Goal: Task Accomplishment & Management: Use online tool/utility

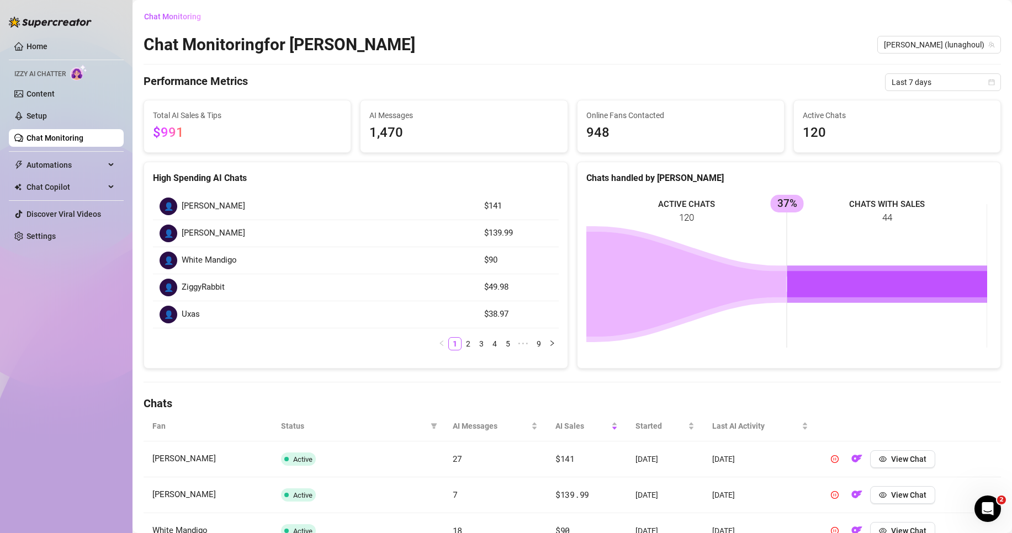
click at [83, 139] on link "Chat Monitoring" at bounding box center [55, 138] width 57 height 9
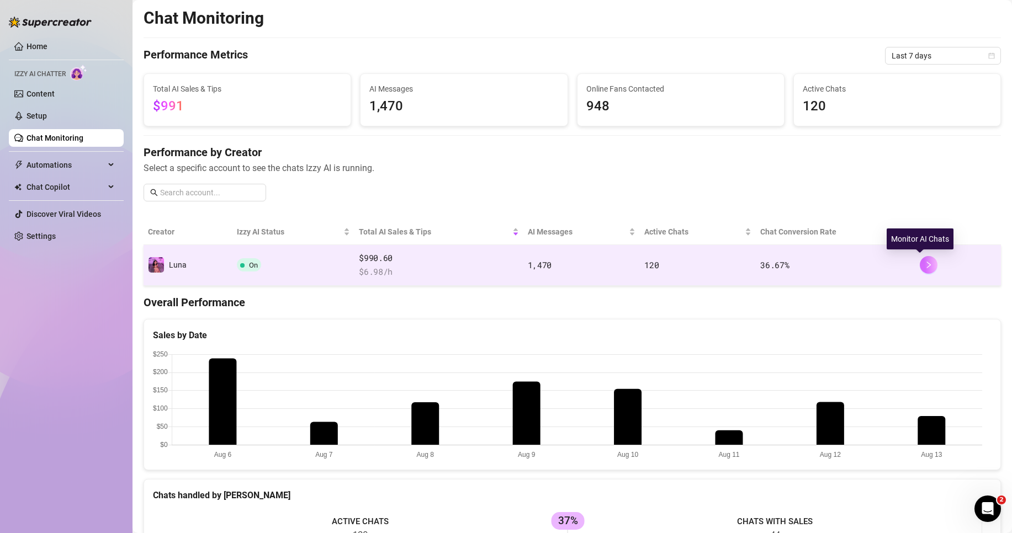
click at [927, 267] on button "button" at bounding box center [929, 265] width 18 height 18
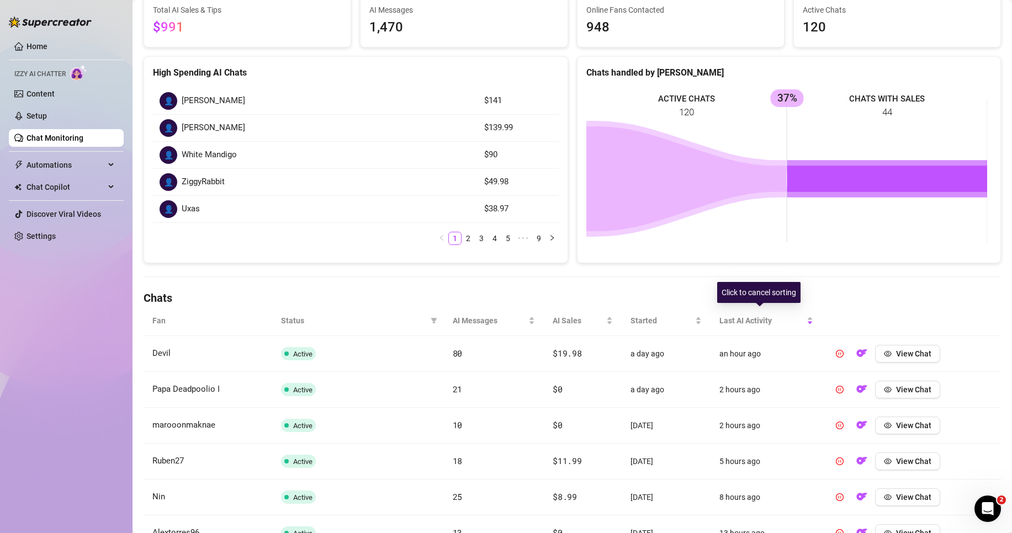
scroll to position [110, 0]
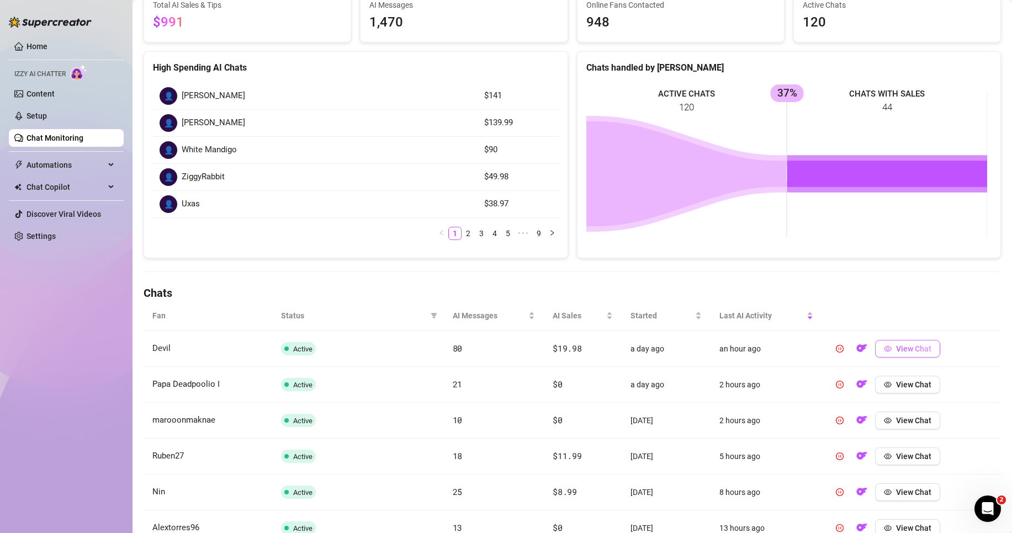
click at [896, 353] on span "View Chat" at bounding box center [913, 349] width 35 height 9
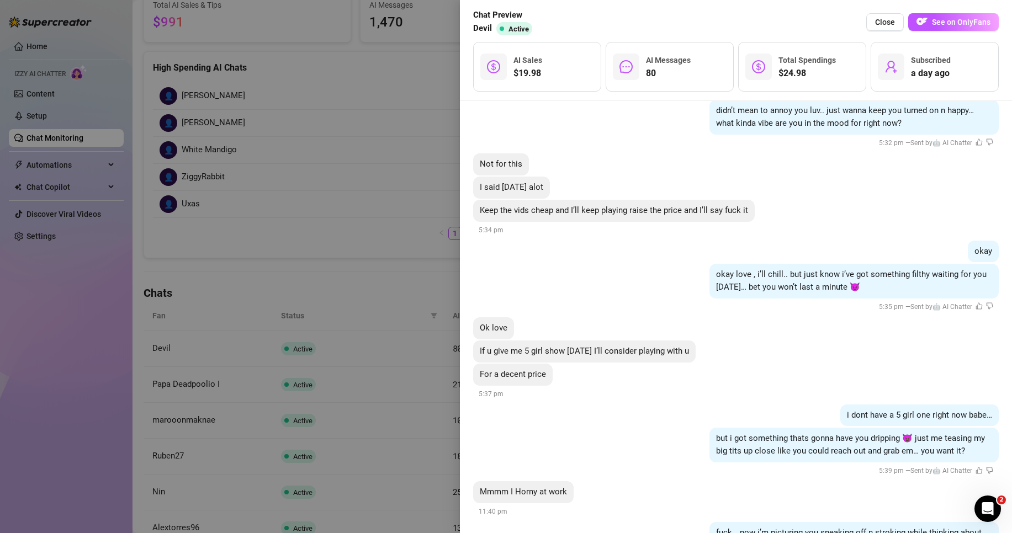
scroll to position [6476, 0]
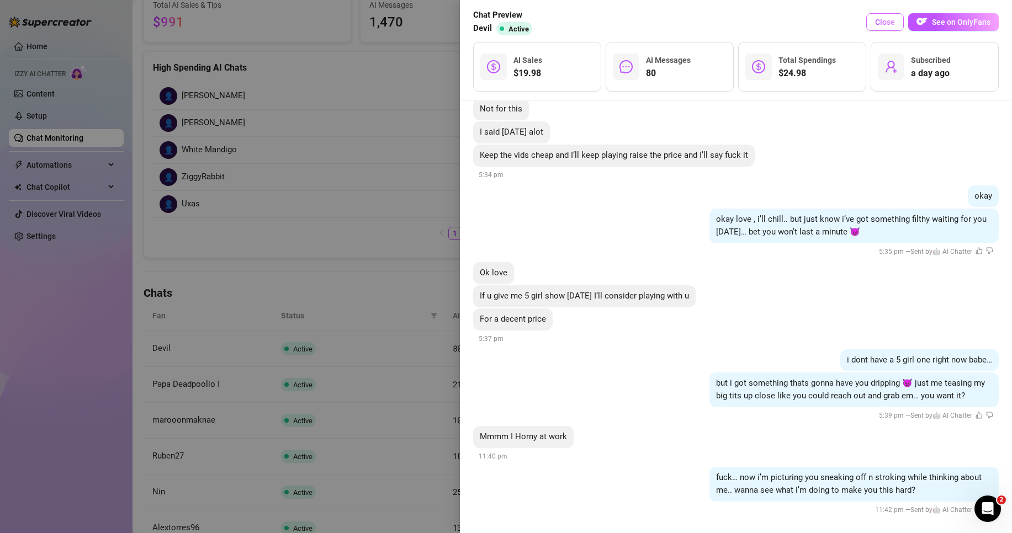
click at [891, 29] on button "Close" at bounding box center [885, 22] width 38 height 18
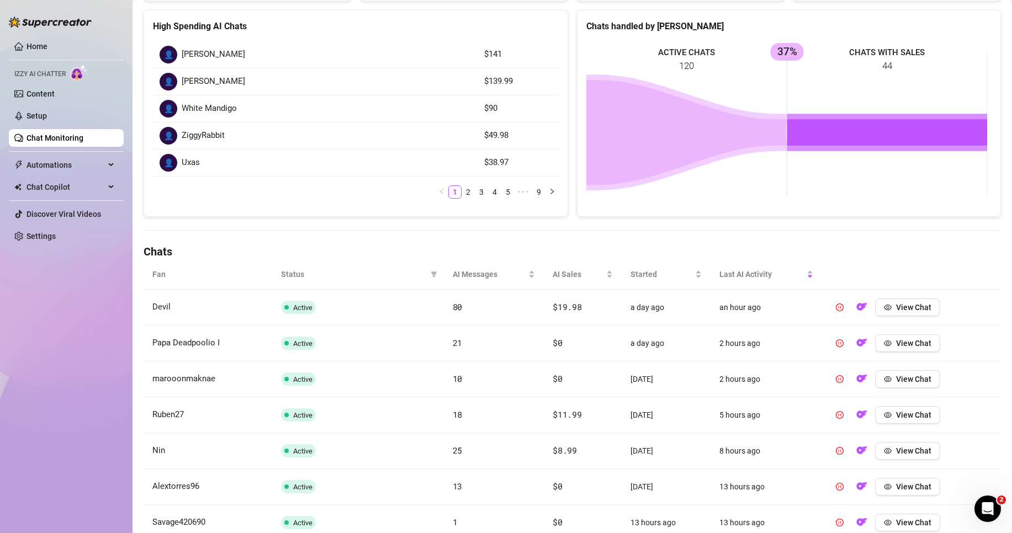
scroll to position [221, 0]
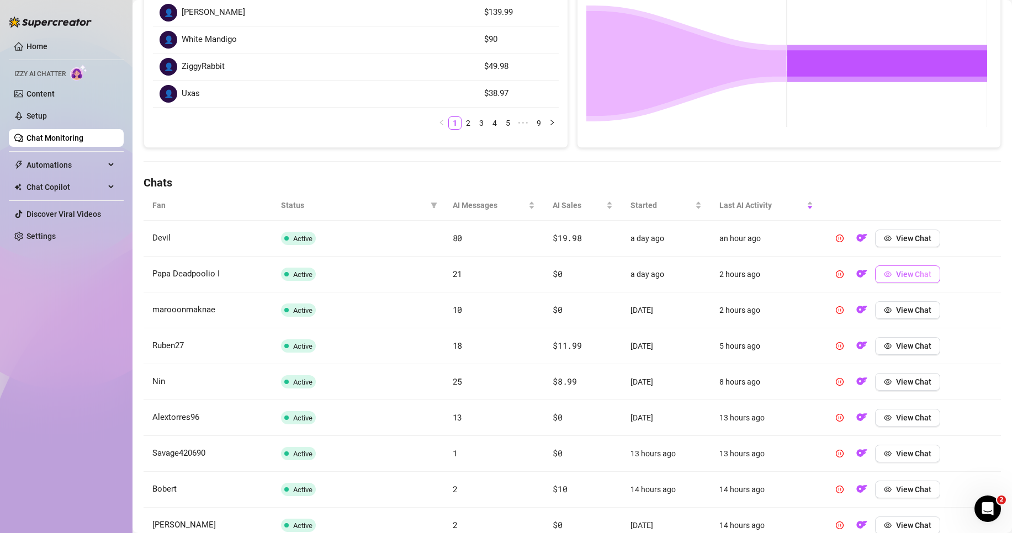
click at [896, 272] on span "View Chat" at bounding box center [913, 274] width 35 height 9
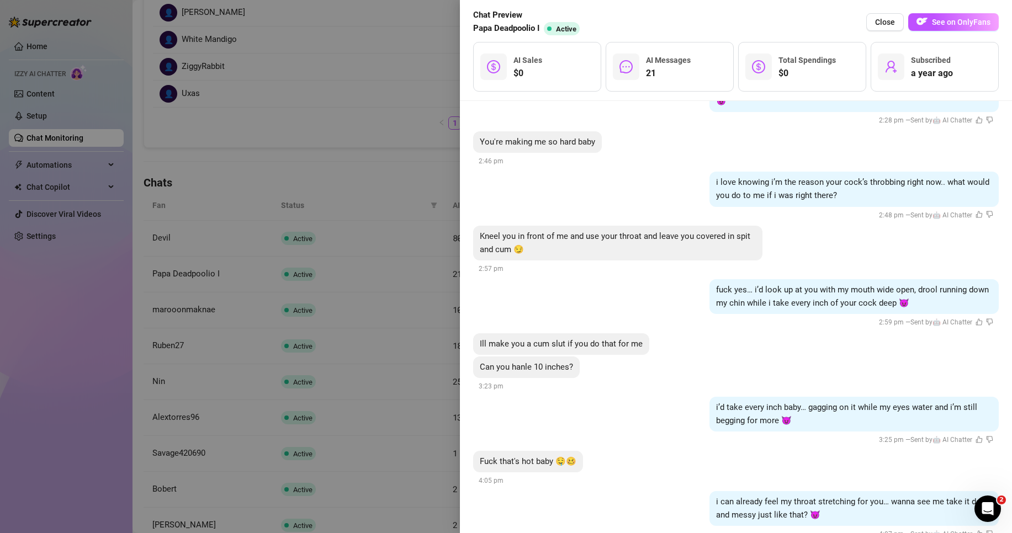
scroll to position [1676, 0]
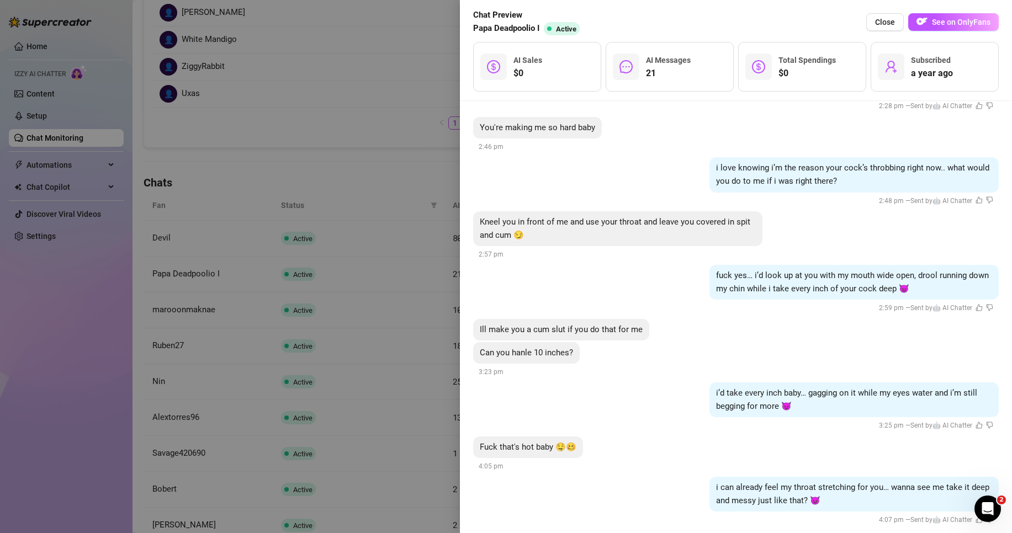
click at [429, 330] on div at bounding box center [506, 266] width 1012 height 533
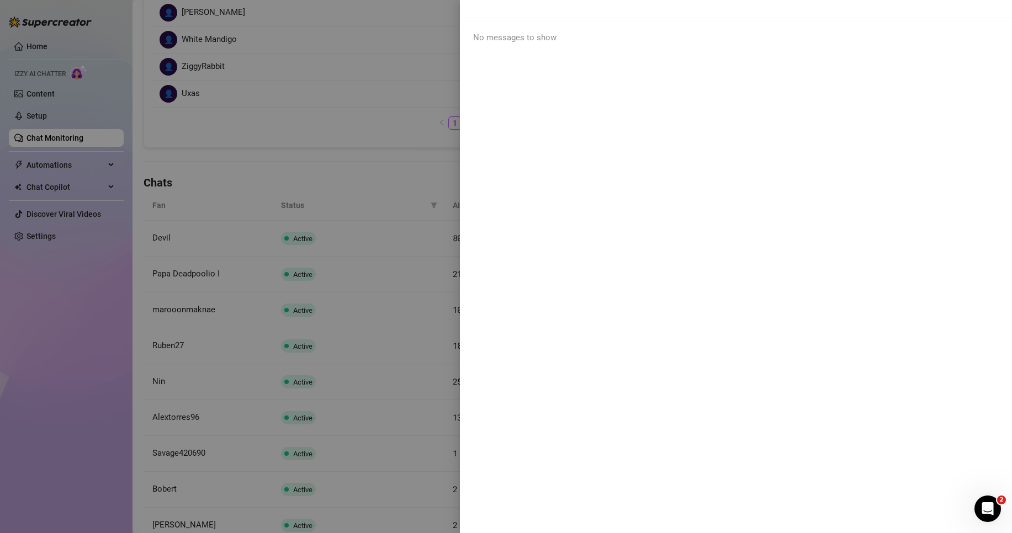
scroll to position [0, 0]
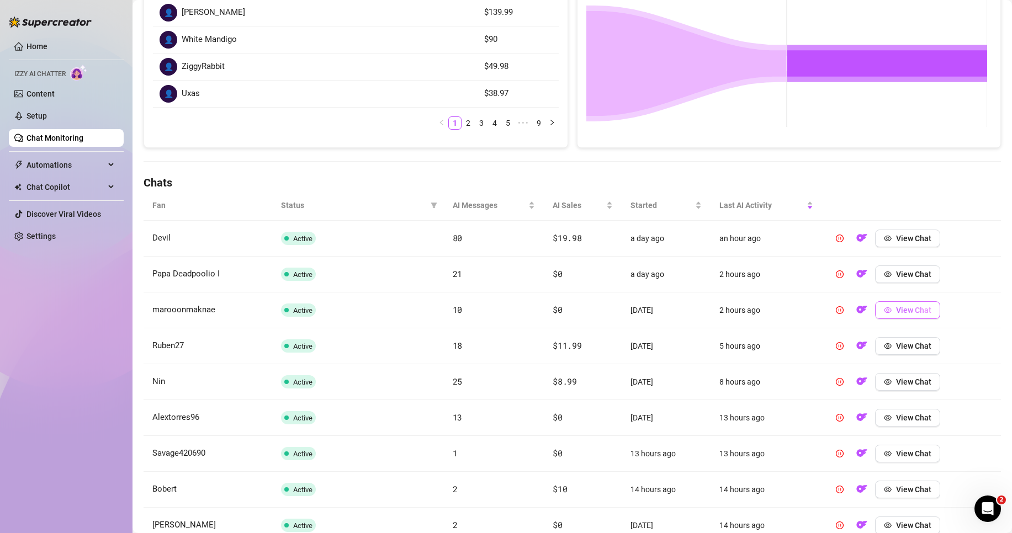
click at [912, 315] on span "View Chat" at bounding box center [913, 310] width 35 height 9
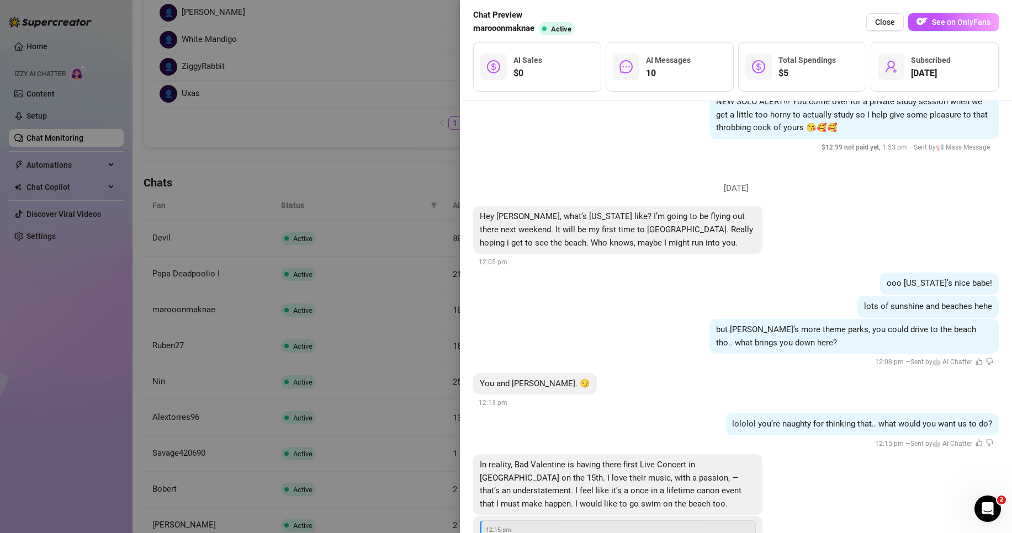
scroll to position [221, 0]
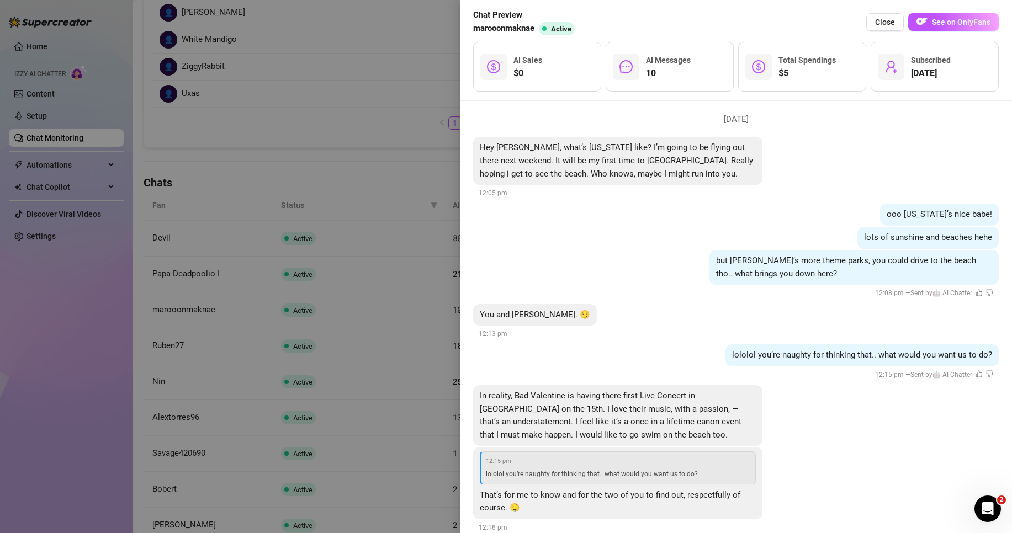
click at [909, 310] on div "You and [PERSON_NAME]. 😏 12:13 pm" at bounding box center [736, 322] width 526 height 36
click at [892, 25] on span "Close" at bounding box center [885, 22] width 20 height 9
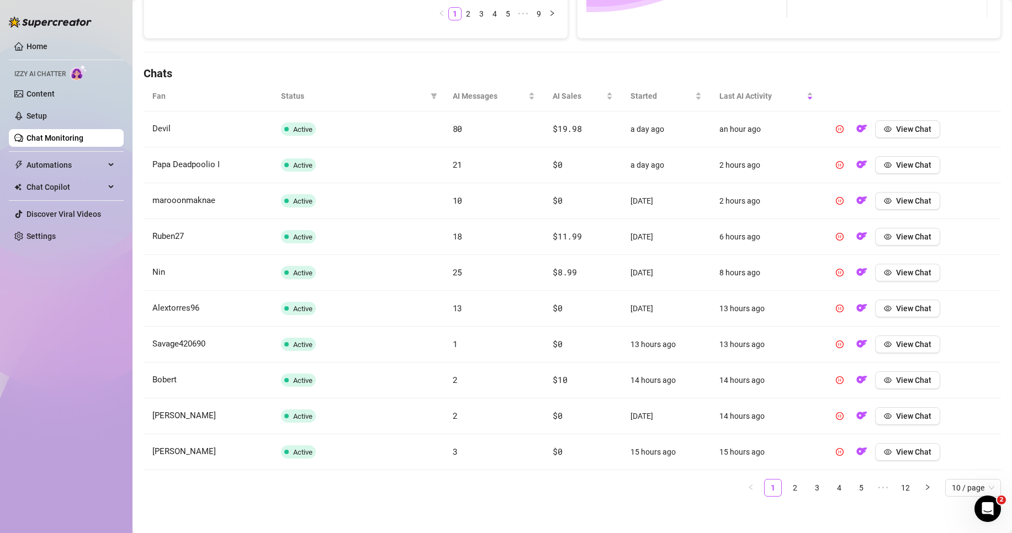
scroll to position [331, 0]
click at [919, 231] on span "View Chat" at bounding box center [913, 235] width 35 height 9
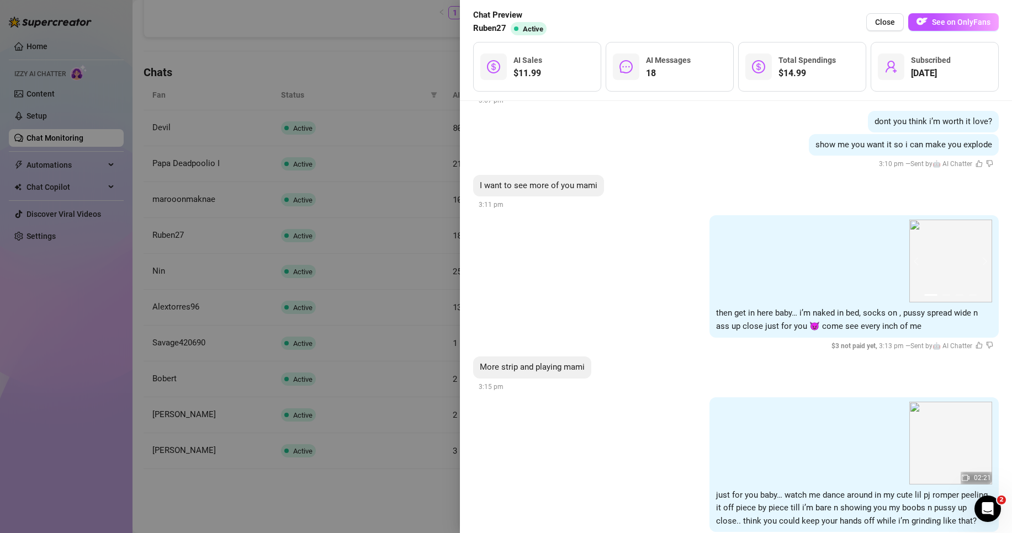
scroll to position [1890, 0]
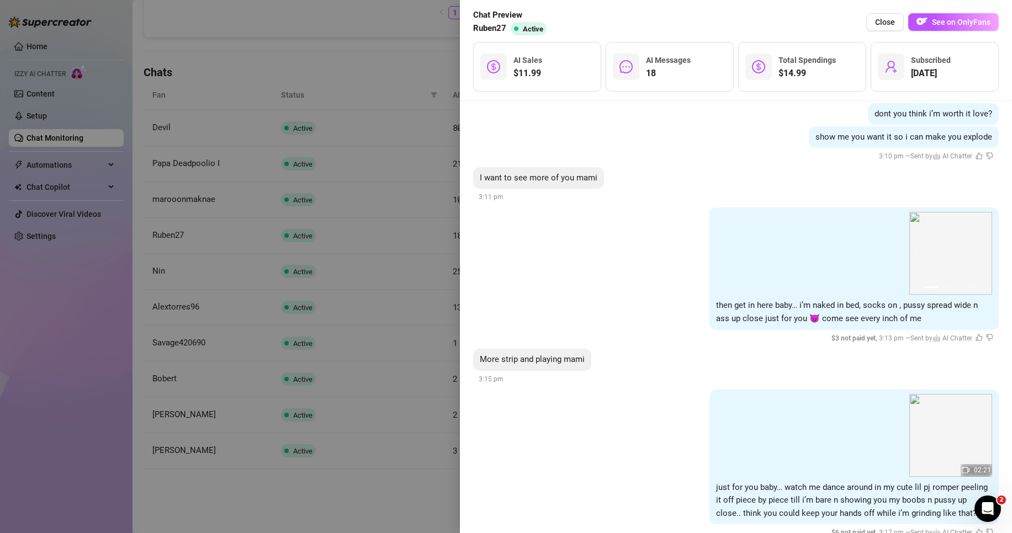
click at [434, 480] on div at bounding box center [506, 266] width 1012 height 533
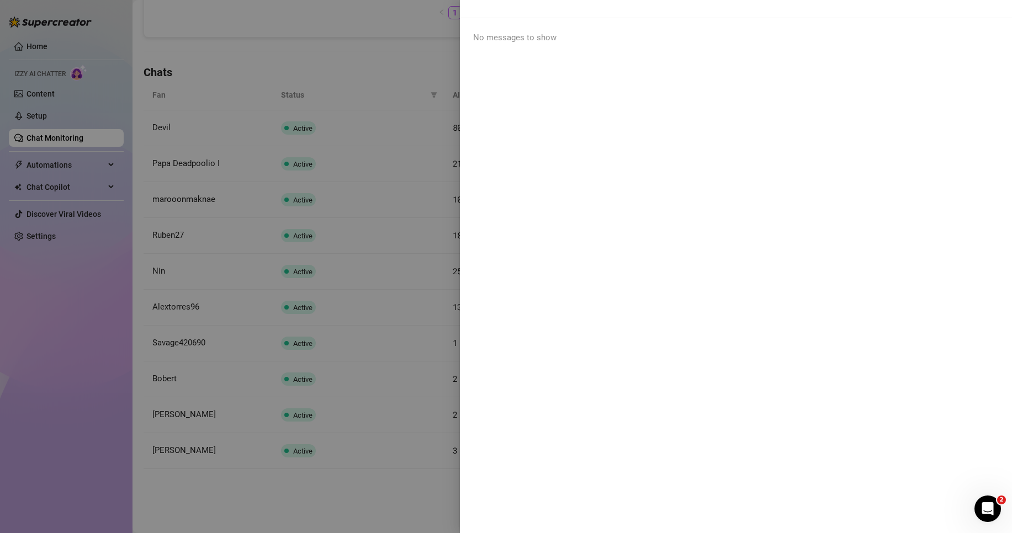
scroll to position [0, 0]
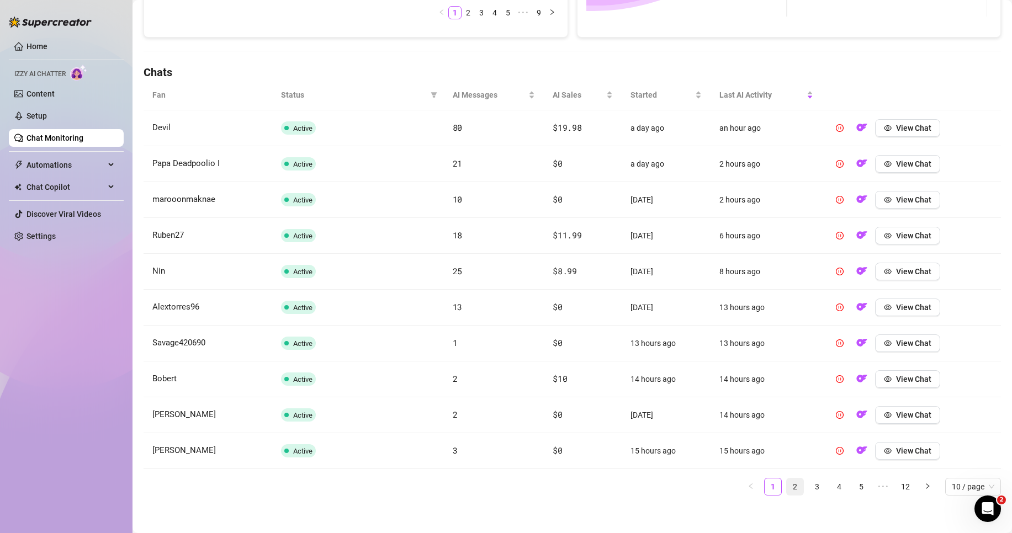
click at [787, 485] on link "2" at bounding box center [795, 487] width 17 height 17
